Goal: Information Seeking & Learning: Learn about a topic

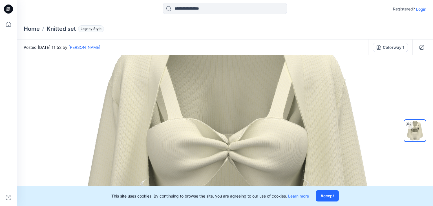
drag, startPoint x: 263, startPoint y: 106, endPoint x: 265, endPoint y: 199, distance: 93.1
click at [265, 199] on div "Registered? Login Home Knitted set Legacy Style Posted Tuesday, January 19, 202…" at bounding box center [216, 103] width 433 height 206
click at [411, 130] on img at bounding box center [415, 130] width 21 height 21
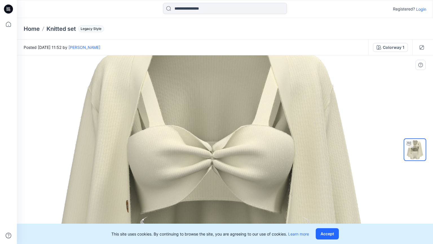
drag, startPoint x: 328, startPoint y: 181, endPoint x: 252, endPoint y: 178, distance: 76.0
click at [252, 178] on img at bounding box center [210, 234] width 463 height 463
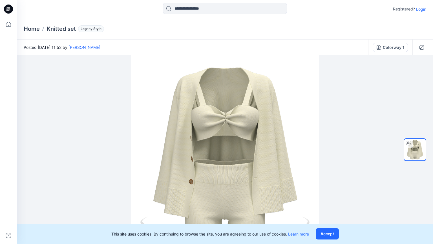
drag, startPoint x: 251, startPoint y: 204, endPoint x: 258, endPoint y: 48, distance: 155.6
click at [258, 48] on div "Posted Tuesday, January 19, 2021 11:52 by Dina Sadykova Colorway 1 Colorway 1 L…" at bounding box center [225, 141] width 416 height 204
click at [325, 206] on button "Accept" at bounding box center [327, 233] width 23 height 11
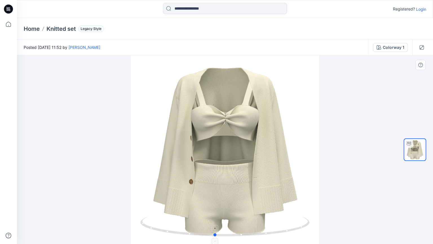
drag, startPoint x: 255, startPoint y: 236, endPoint x: 238, endPoint y: 232, distance: 17.2
click at [238, 206] on icon at bounding box center [225, 226] width 171 height 21
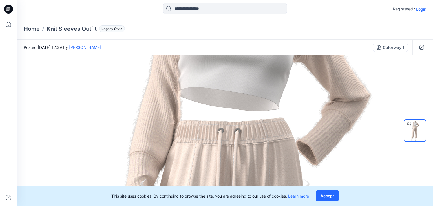
drag, startPoint x: 256, startPoint y: 71, endPoint x: 262, endPoint y: 219, distance: 148.0
click at [262, 206] on html "Registered? Login Home Knit Sleeves Outfit Legacy Style Posted [DATE] 12:39 by …" at bounding box center [216, 103] width 433 height 206
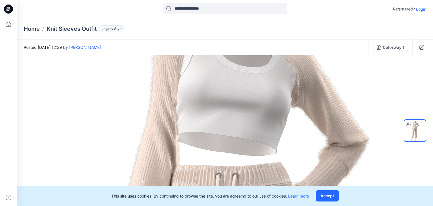
drag, startPoint x: 267, startPoint y: 163, endPoint x: 264, endPoint y: 219, distance: 56.0
click at [264, 206] on html "Registered? Login Home Knit Sleeves Outfit Legacy Style Posted [DATE] 12:39 by …" at bounding box center [216, 103] width 433 height 206
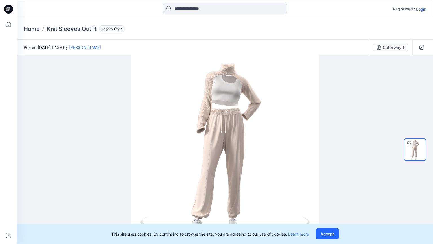
click at [422, 52] on div at bounding box center [422, 47] width 18 height 16
click at [424, 47] on button "button" at bounding box center [422, 47] width 9 height 9
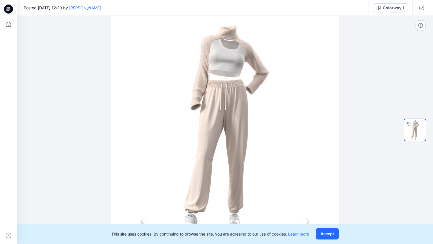
click at [304, 101] on div at bounding box center [225, 130] width 416 height 228
click at [324, 206] on button "Accept" at bounding box center [327, 233] width 23 height 11
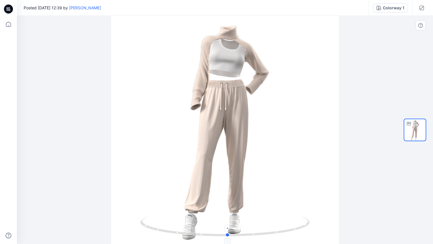
drag, startPoint x: 226, startPoint y: 234, endPoint x: 229, endPoint y: 220, distance: 14.1
click at [229, 206] on icon at bounding box center [225, 226] width 171 height 21
drag, startPoint x: 152, startPoint y: 229, endPoint x: 311, endPoint y: 232, distance: 158.3
click at [311, 206] on icon at bounding box center [225, 226] width 171 height 21
drag, startPoint x: 391, startPoint y: 80, endPoint x: 387, endPoint y: 80, distance: 3.4
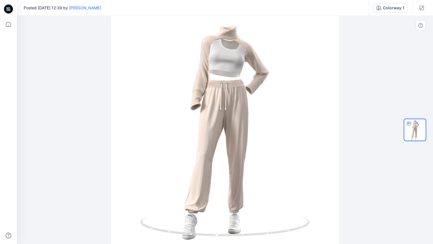
click at [391, 80] on div at bounding box center [225, 130] width 416 height 228
drag, startPoint x: 146, startPoint y: 228, endPoint x: 320, endPoint y: 223, distance: 174.4
click at [320, 206] on div at bounding box center [225, 130] width 416 height 228
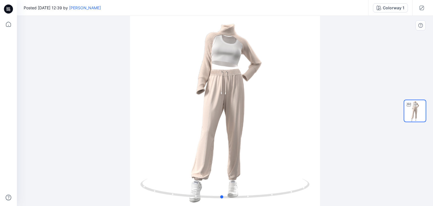
click at [380, 79] on div at bounding box center [225, 111] width 416 height 190
drag, startPoint x: 369, startPoint y: 75, endPoint x: 368, endPoint y: 78, distance: 3.3
click at [368, 78] on div at bounding box center [225, 111] width 416 height 190
drag, startPoint x: 166, startPoint y: 194, endPoint x: 353, endPoint y: 196, distance: 187.1
click at [353, 196] on div at bounding box center [225, 111] width 416 height 190
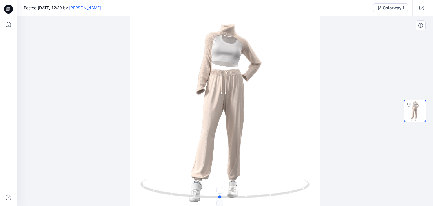
drag, startPoint x: 150, startPoint y: 190, endPoint x: 301, endPoint y: 186, distance: 150.7
click at [301, 186] on icon at bounding box center [225, 189] width 171 height 21
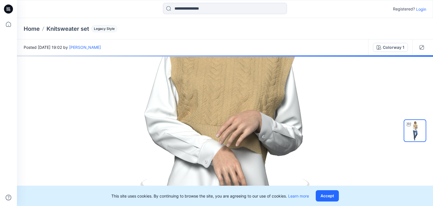
drag, startPoint x: 243, startPoint y: 93, endPoint x: 236, endPoint y: 187, distance: 94.2
click at [236, 187] on div "Registered? Login Home Knitsweater set Legacy Style Posted Wednesday, January 2…" at bounding box center [216, 103] width 433 height 206
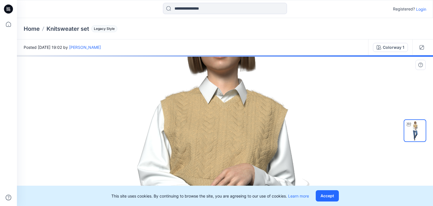
drag, startPoint x: 237, startPoint y: 82, endPoint x: 230, endPoint y: 136, distance: 53.8
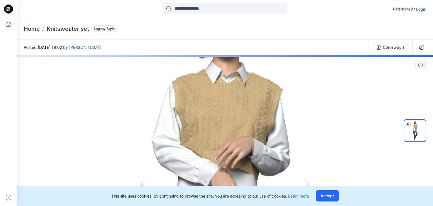
drag, startPoint x: 310, startPoint y: 150, endPoint x: 309, endPoint y: 136, distance: 14.2
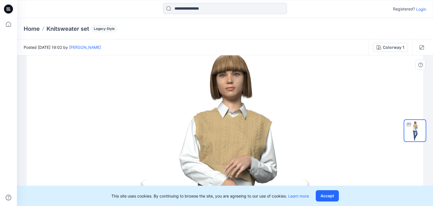
drag, startPoint x: 306, startPoint y: 129, endPoint x: 298, endPoint y: 159, distance: 30.9
click at [421, 47] on icon "button" at bounding box center [422, 47] width 5 height 5
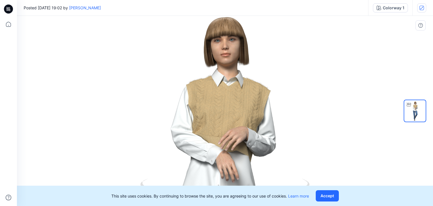
drag, startPoint x: 264, startPoint y: 114, endPoint x: 235, endPoint y: 114, distance: 29.1
click at [235, 114] on img at bounding box center [220, 202] width 427 height 427
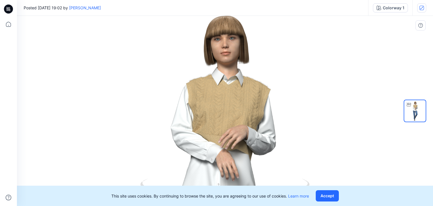
drag, startPoint x: 246, startPoint y: 113, endPoint x: 225, endPoint y: 112, distance: 21.5
click at [225, 112] on img at bounding box center [220, 201] width 427 height 427
click at [409, 102] on icon at bounding box center [409, 104] width 5 height 5
drag, startPoint x: 418, startPoint y: 109, endPoint x: 392, endPoint y: 110, distance: 25.4
click at [384, 110] on div "Colorway 1 Loading... Material Properties Loading..." at bounding box center [225, 111] width 416 height 190
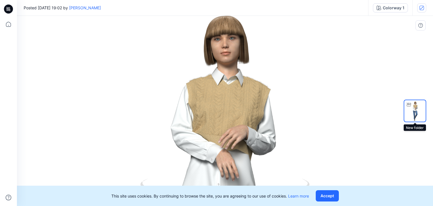
click at [417, 111] on img at bounding box center [415, 110] width 21 height 21
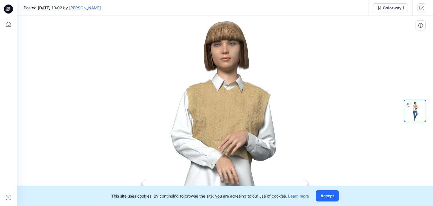
drag, startPoint x: 280, startPoint y: 87, endPoint x: 232, endPoint y: 94, distance: 48.4
click at [235, 93] on img at bounding box center [220, 206] width 427 height 427
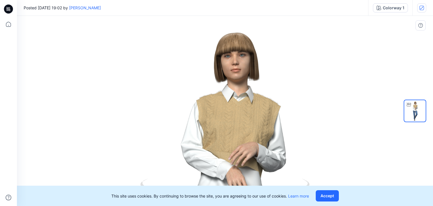
drag, startPoint x: 230, startPoint y: 94, endPoint x: 251, endPoint y: 69, distance: 32.5
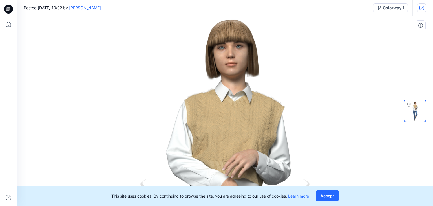
drag, startPoint x: 261, startPoint y: 63, endPoint x: 261, endPoint y: 106, distance: 42.9
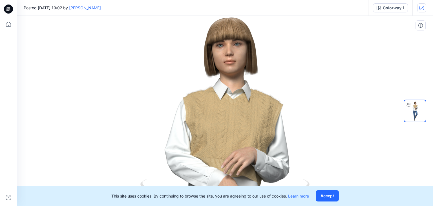
drag, startPoint x: 293, startPoint y: 136, endPoint x: 290, endPoint y: 135, distance: 3.7
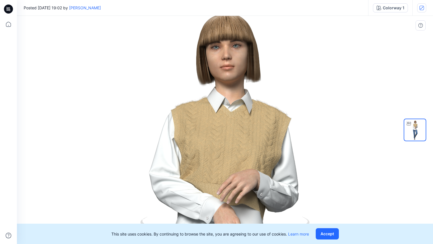
drag, startPoint x: 304, startPoint y: 94, endPoint x: 307, endPoint y: 89, distance: 5.7
click at [422, 8] on icon "button" at bounding box center [422, 7] width 3 height 3
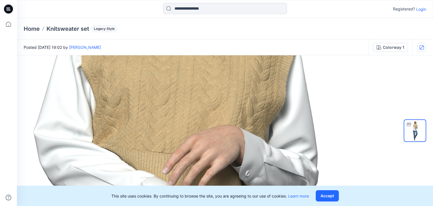
drag, startPoint x: 237, startPoint y: 166, endPoint x: 202, endPoint y: -25, distance: 193.9
click at [202, 0] on html "Registered? Login Home Knitsweater set Legacy Style Posted Wednesday, January 2…" at bounding box center [216, 103] width 433 height 206
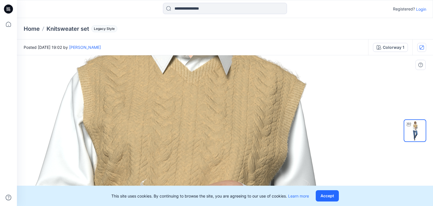
drag, startPoint x: 186, startPoint y: 117, endPoint x: 188, endPoint y: 172, distance: 55.6
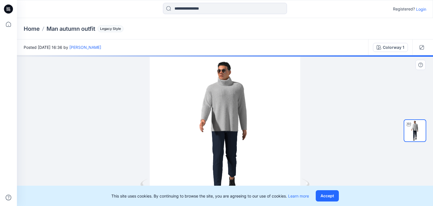
drag, startPoint x: 258, startPoint y: 97, endPoint x: 249, endPoint y: 116, distance: 20.7
click at [249, 116] on div at bounding box center [225, 130] width 416 height 151
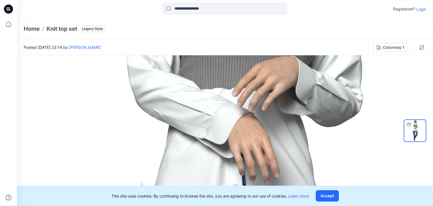
drag, startPoint x: 244, startPoint y: 101, endPoint x: 255, endPoint y: 219, distance: 118.2
click at [255, 206] on html "Registered? Login Home Knit top set Legacy Style Posted Thursday, January 28, 2…" at bounding box center [216, 103] width 433 height 206
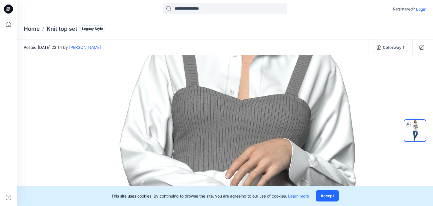
drag, startPoint x: 248, startPoint y: 119, endPoint x: 240, endPoint y: 208, distance: 88.9
click at [240, 206] on html "Registered? Login Home Knit top set Legacy Style Posted Thursday, January 28, 2…" at bounding box center [216, 103] width 433 height 206
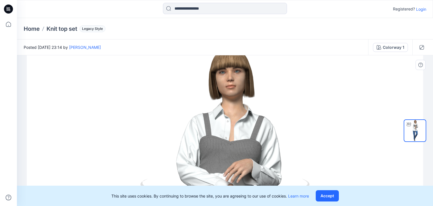
drag, startPoint x: 248, startPoint y: 118, endPoint x: 245, endPoint y: 165, distance: 47.5
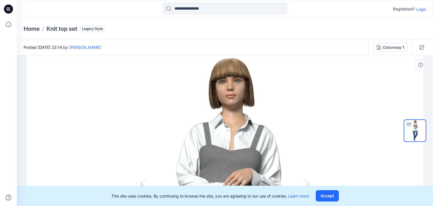
drag, startPoint x: 249, startPoint y: 145, endPoint x: 248, endPoint y: 153, distance: 8.5
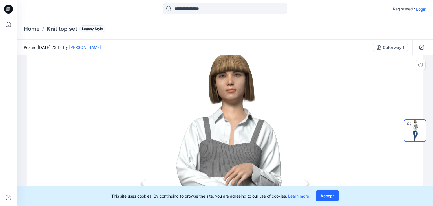
drag, startPoint x: 267, startPoint y: 132, endPoint x: 266, endPoint y: 127, distance: 5.6
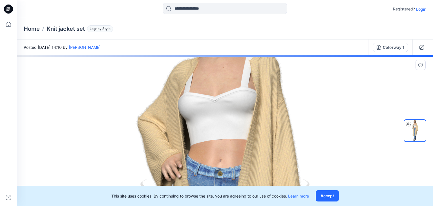
drag, startPoint x: 257, startPoint y: 102, endPoint x: 255, endPoint y: 150, distance: 47.7
click at [253, 206] on html "Registered? Login Home Knit jacket set Legacy Style Posted [DATE] 14:10 by [PER…" at bounding box center [216, 103] width 433 height 206
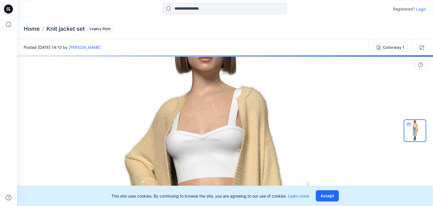
drag, startPoint x: 260, startPoint y: 131, endPoint x: 247, endPoint y: 177, distance: 47.4
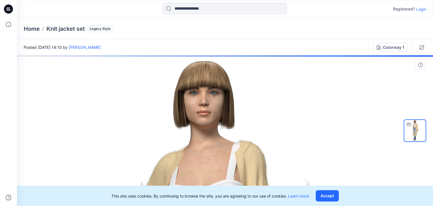
drag, startPoint x: 273, startPoint y: 102, endPoint x: 272, endPoint y: 164, distance: 61.5
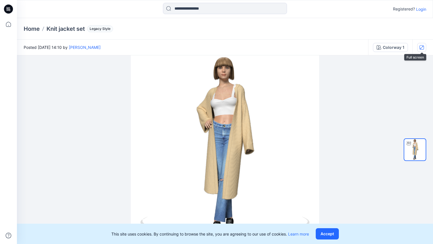
click at [422, 47] on icon "button" at bounding box center [422, 47] width 3 height 3
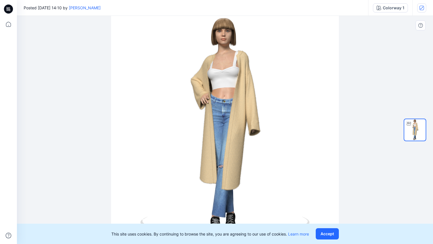
click at [271, 125] on div at bounding box center [225, 130] width 416 height 228
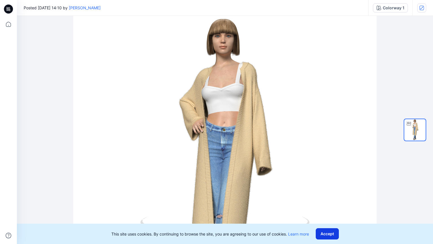
click at [325, 206] on button "Accept" at bounding box center [327, 233] width 23 height 11
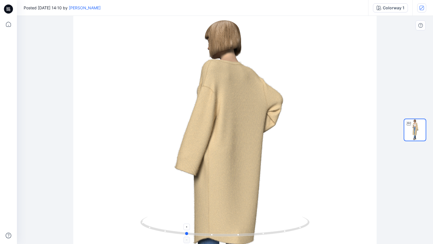
drag, startPoint x: 255, startPoint y: 226, endPoint x: 216, endPoint y: 220, distance: 39.9
click at [216, 206] on icon at bounding box center [225, 226] width 171 height 21
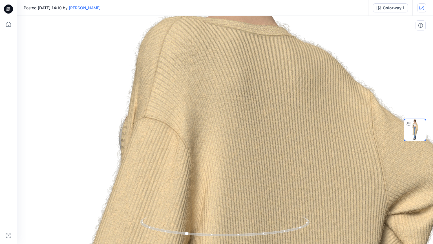
drag, startPoint x: 236, startPoint y: 214, endPoint x: 238, endPoint y: 46, distance: 167.9
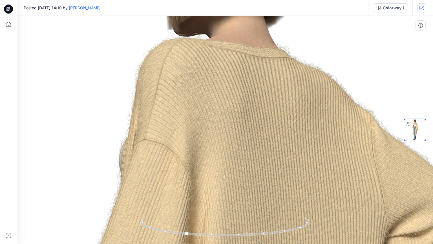
drag, startPoint x: 242, startPoint y: 156, endPoint x: 241, endPoint y: 180, distance: 24.6
click at [421, 10] on icon "button" at bounding box center [422, 8] width 5 height 5
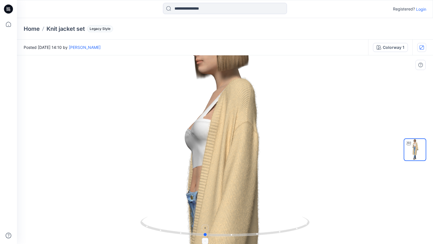
drag, startPoint x: 254, startPoint y: 235, endPoint x: 273, endPoint y: 235, distance: 19.2
click at [273, 206] on icon at bounding box center [225, 226] width 171 height 21
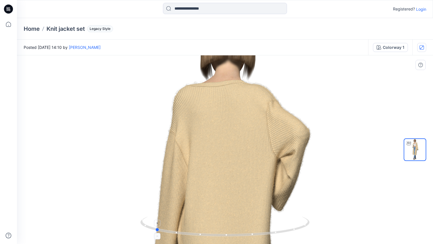
drag, startPoint x: 273, startPoint y: 234, endPoint x: 223, endPoint y: 236, distance: 49.7
click at [223, 206] on icon at bounding box center [225, 226] width 171 height 21
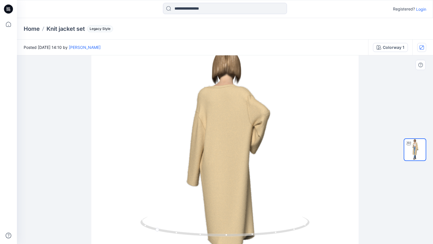
drag, startPoint x: 298, startPoint y: 187, endPoint x: 245, endPoint y: 189, distance: 52.2
click at [245, 189] on img at bounding box center [224, 178] width 267 height 267
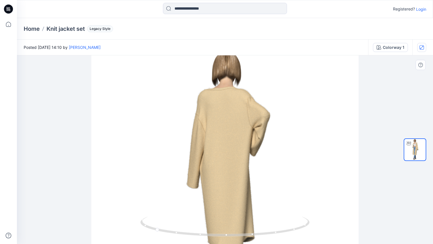
drag, startPoint x: 244, startPoint y: 182, endPoint x: 216, endPoint y: 185, distance: 28.9
click at [216, 185] on img at bounding box center [224, 181] width 267 height 267
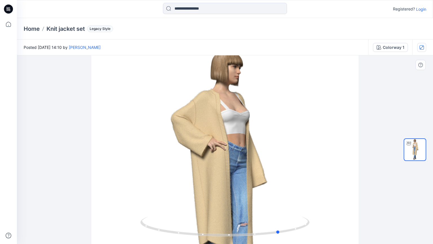
drag, startPoint x: 230, startPoint y: 236, endPoint x: 186, endPoint y: 239, distance: 44.4
click at [186, 206] on div at bounding box center [224, 230] width 169 height 28
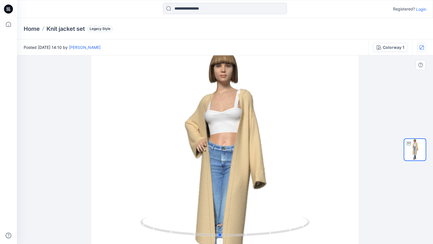
drag, startPoint x: 224, startPoint y: 236, endPoint x: 174, endPoint y: 235, distance: 50.5
click at [174, 206] on icon at bounding box center [225, 226] width 171 height 21
click at [420, 50] on button "button" at bounding box center [422, 47] width 9 height 9
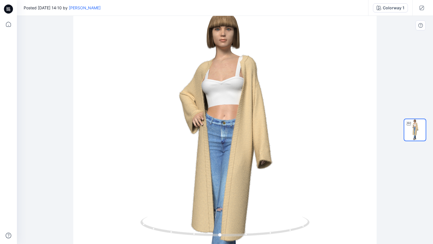
click at [291, 120] on img at bounding box center [225, 161] width 304 height 304
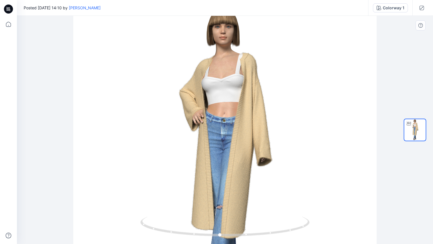
drag, startPoint x: 244, startPoint y: 144, endPoint x: 219, endPoint y: 141, distance: 24.7
click at [219, 141] on img at bounding box center [225, 158] width 304 height 304
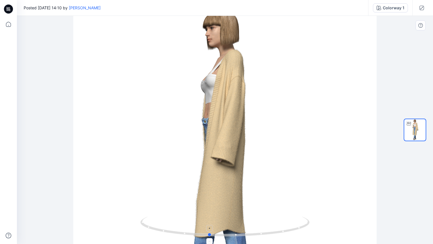
drag, startPoint x: 223, startPoint y: 236, endPoint x: 210, endPoint y: 230, distance: 14.8
click at [212, 206] on icon at bounding box center [225, 226] width 171 height 21
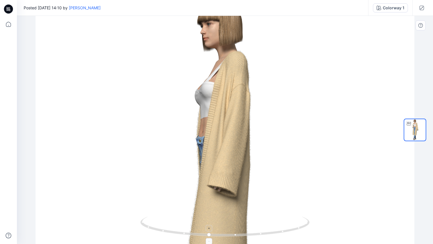
click at [210, 206] on div at bounding box center [209, 228] width 6 height 6
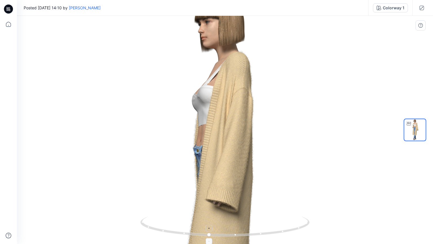
click at [209, 206] on icon at bounding box center [209, 227] width 3 height 3
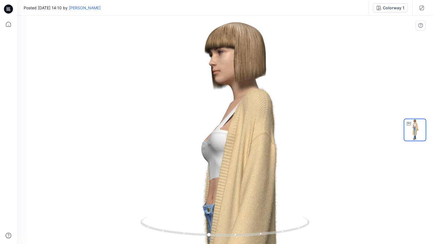
drag, startPoint x: 249, startPoint y: 140, endPoint x: 266, endPoint y: 198, distance: 60.9
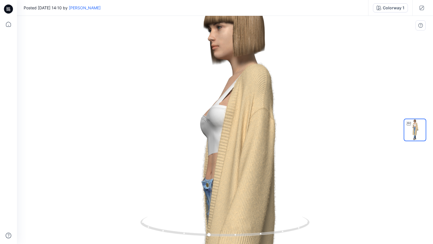
drag, startPoint x: 270, startPoint y: 174, endPoint x: 269, endPoint y: 149, distance: 24.9
click at [269, 149] on img at bounding box center [241, 247] width 512 height 512
